Goal: Find specific page/section

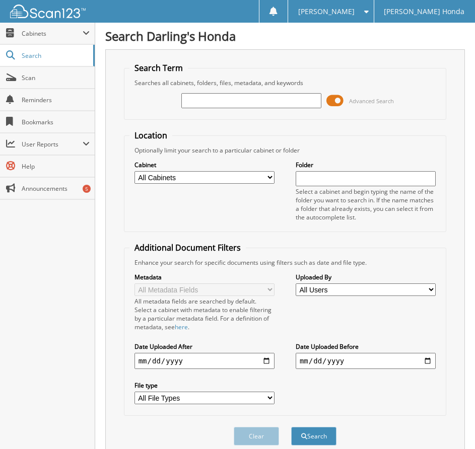
click at [199, 103] on input "text" at bounding box center [251, 100] width 140 height 15
type input "368355"
click at [291, 427] on button "Search" at bounding box center [313, 436] width 45 height 19
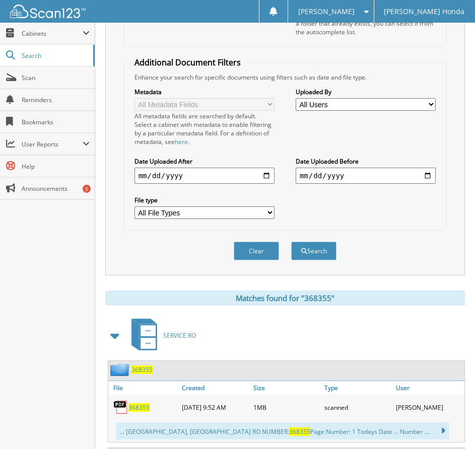
scroll to position [291, 0]
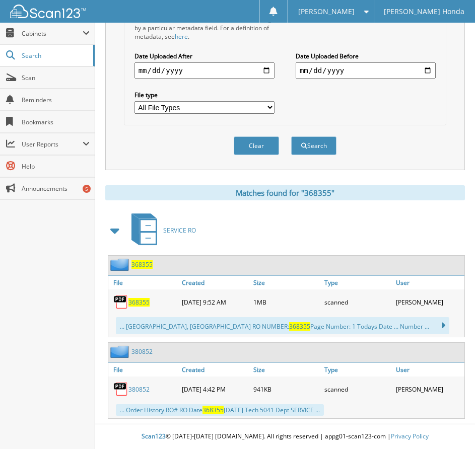
click at [139, 301] on span "368355" at bounding box center [138, 302] width 21 height 9
